Goal: Find specific page/section: Find specific page/section

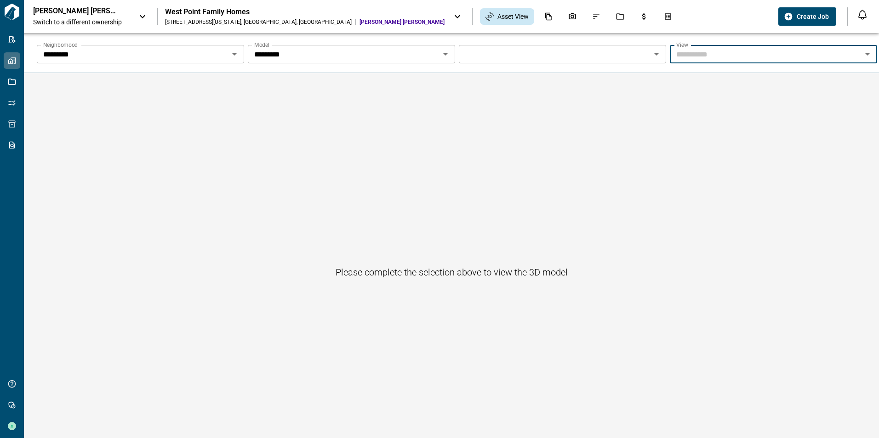
click at [175, 61] on div "********* Neighborhood" at bounding box center [140, 54] width 207 height 18
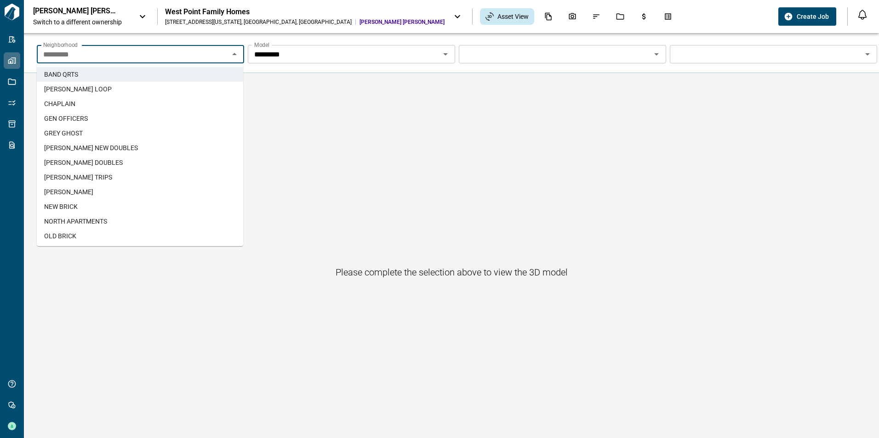
click at [199, 89] on li "[PERSON_NAME] LOOP" at bounding box center [140, 89] width 206 height 15
